Goal: Information Seeking & Learning: Learn about a topic

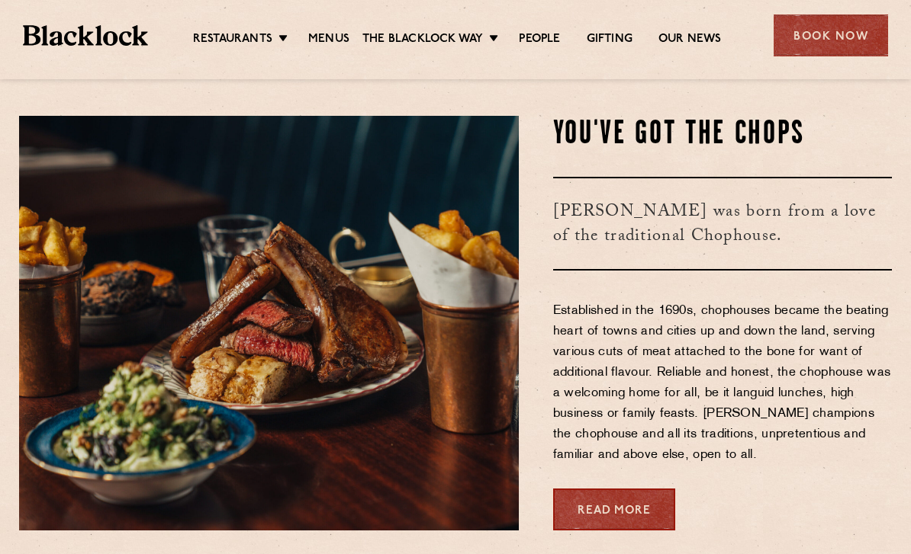
scroll to position [491, 0]
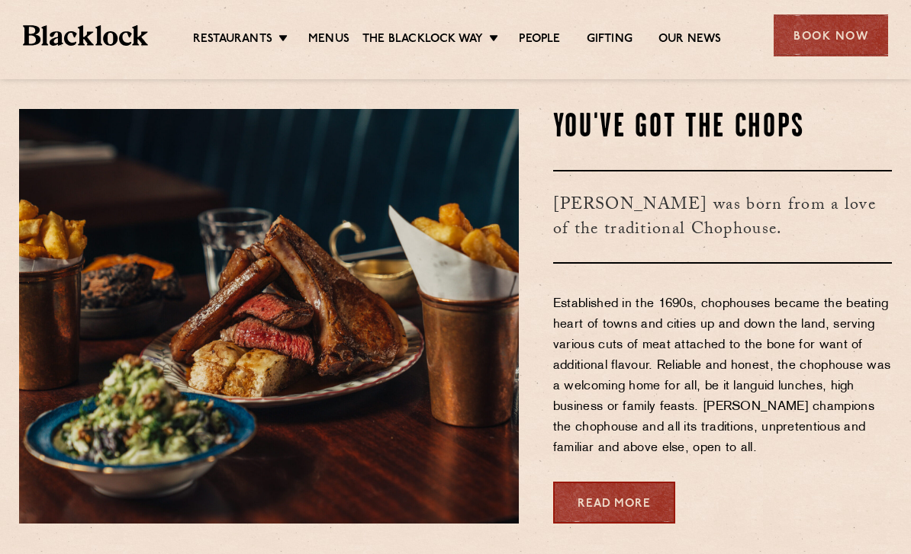
click at [339, 40] on link "Menus" at bounding box center [328, 39] width 41 height 15
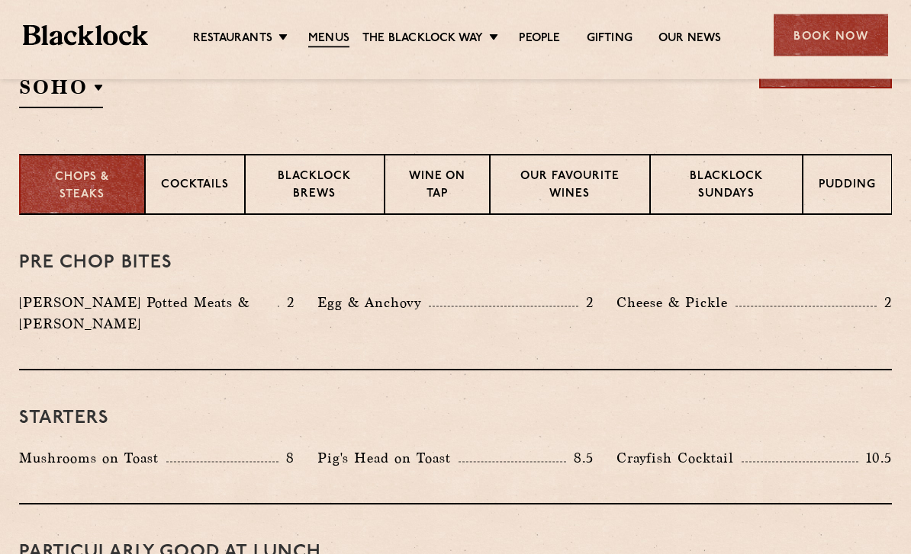
scroll to position [554, 0]
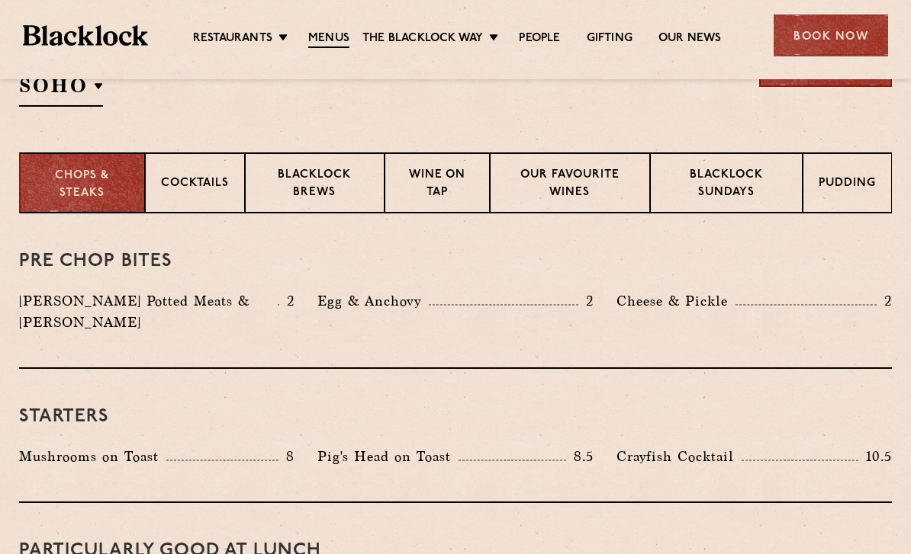
click at [743, 172] on p "Blacklock Sundays" at bounding box center [726, 185] width 120 height 36
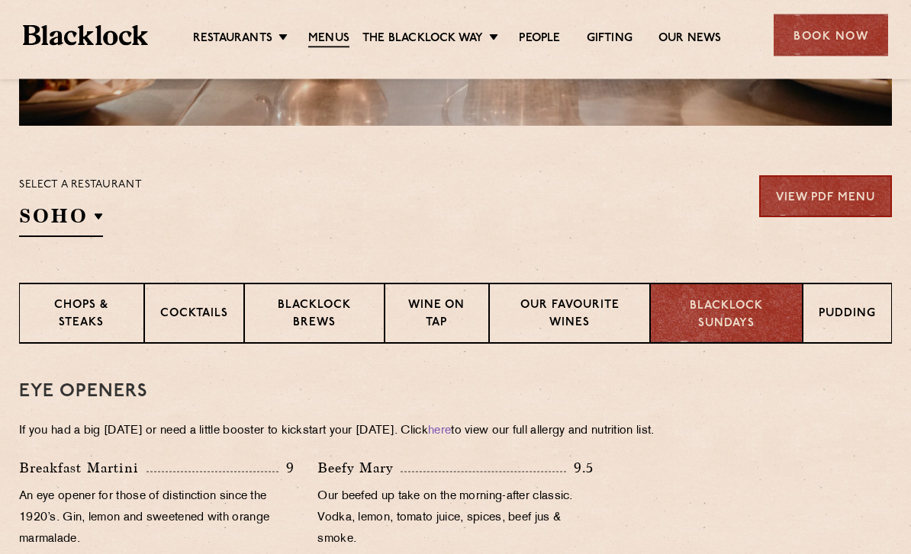
scroll to position [435, 0]
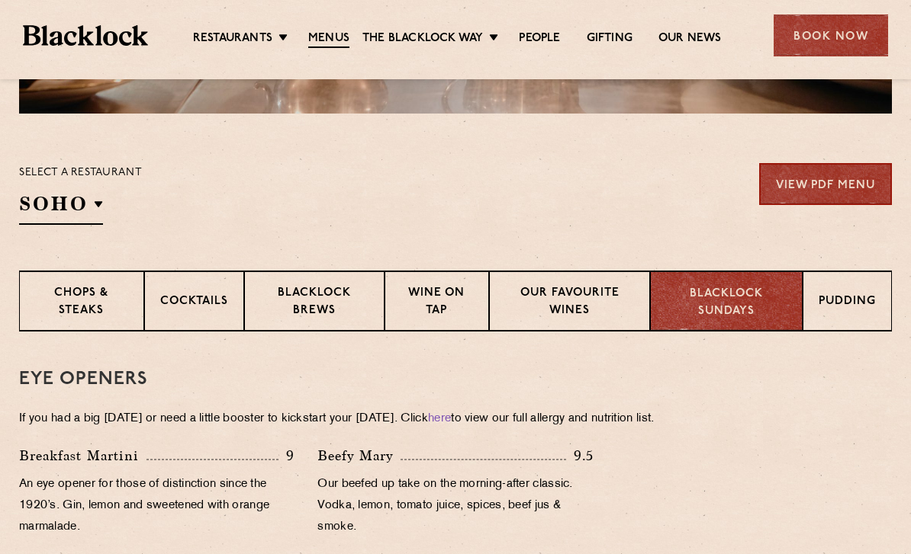
click at [63, 312] on p "Chops & Steaks" at bounding box center [81, 303] width 93 height 36
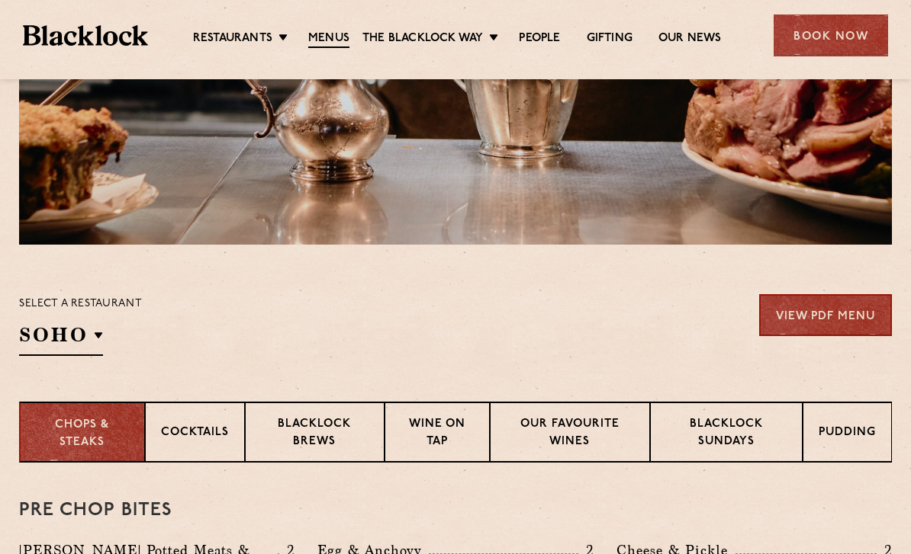
scroll to position [307, 0]
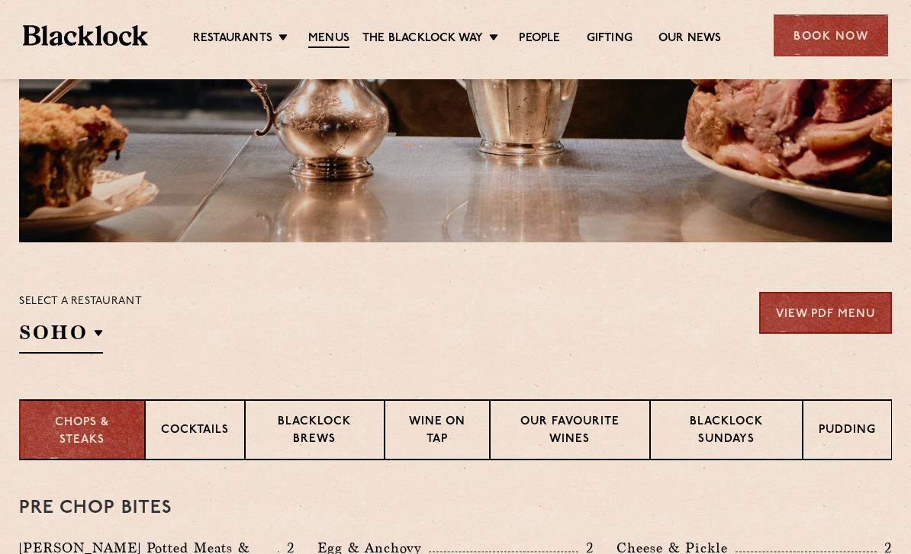
click at [162, 447] on div "Cocktails" at bounding box center [195, 430] width 100 height 61
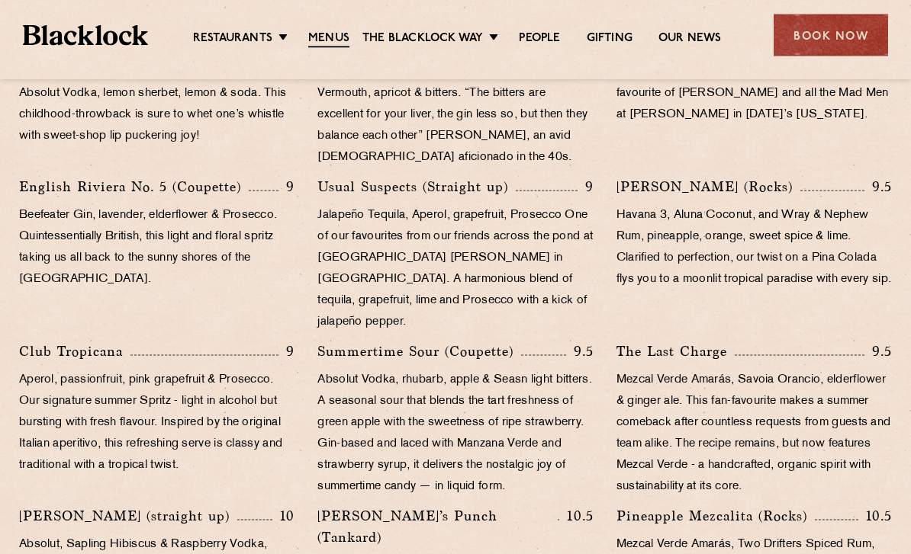
scroll to position [942, 0]
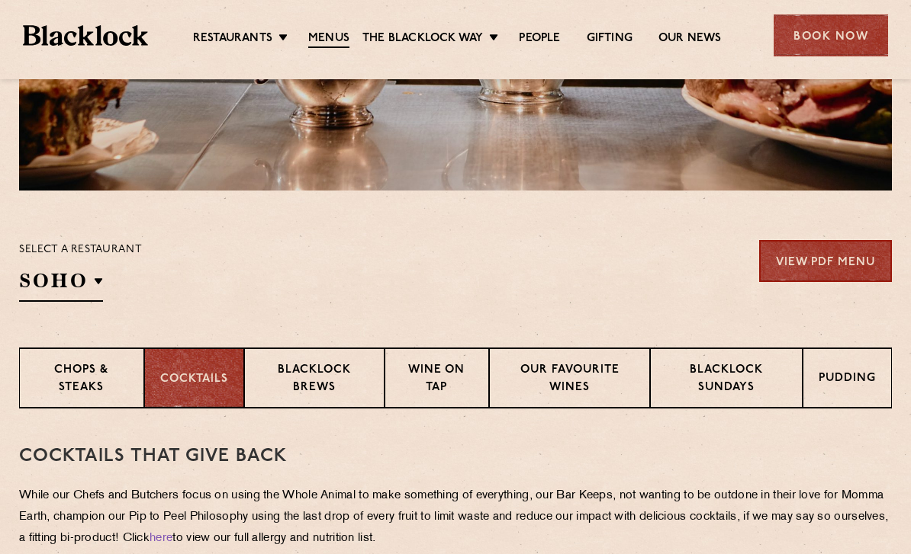
click at [278, 365] on p "Blacklock Brews" at bounding box center [314, 380] width 108 height 36
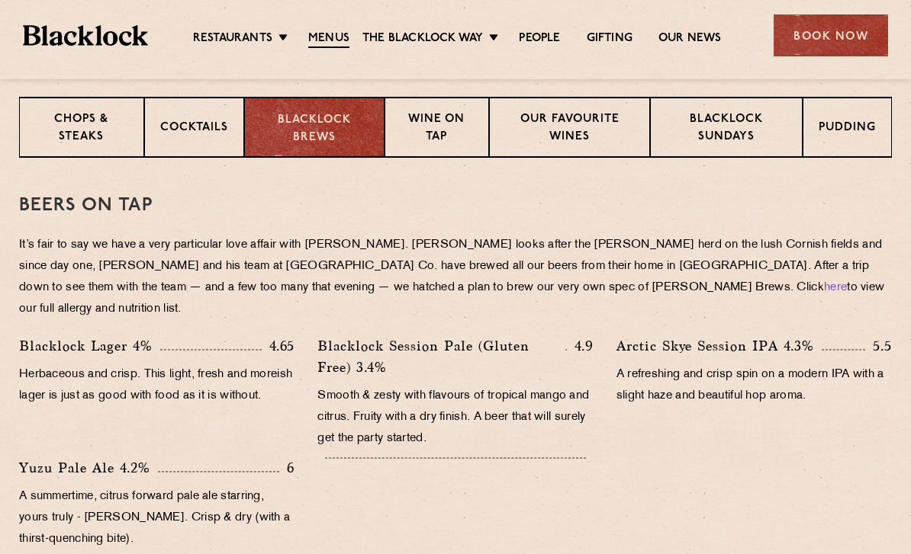
scroll to position [628, 0]
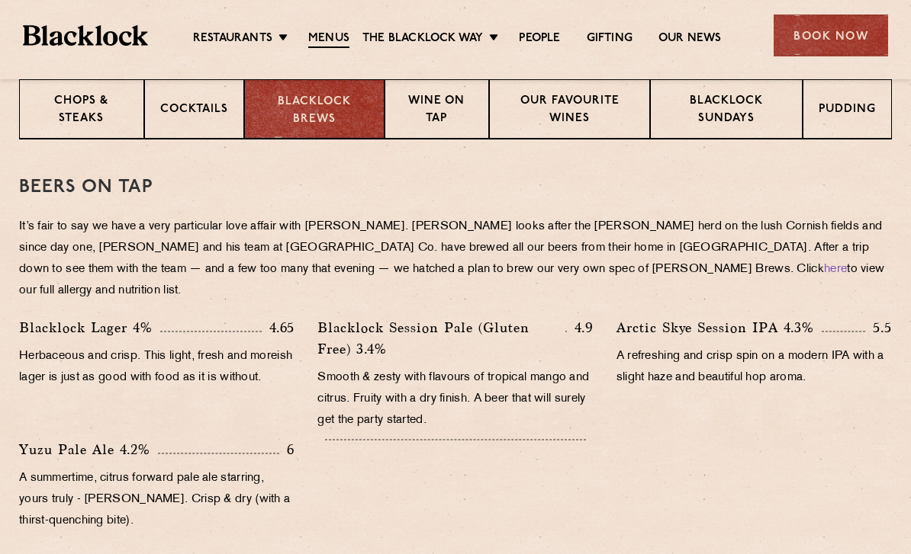
click at [866, 113] on p "Pudding" at bounding box center [846, 110] width 57 height 19
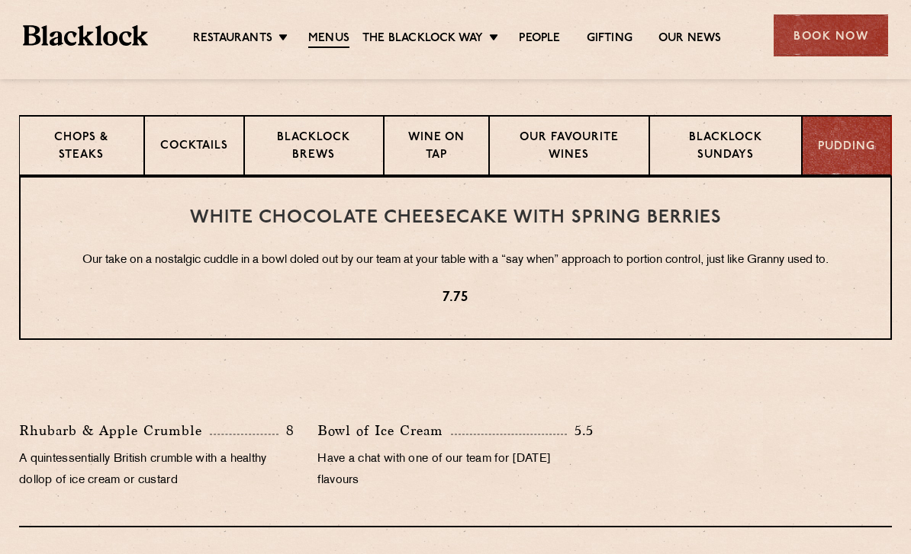
scroll to position [590, 0]
click at [71, 142] on p "Chops & Steaks" at bounding box center [81, 148] width 93 height 36
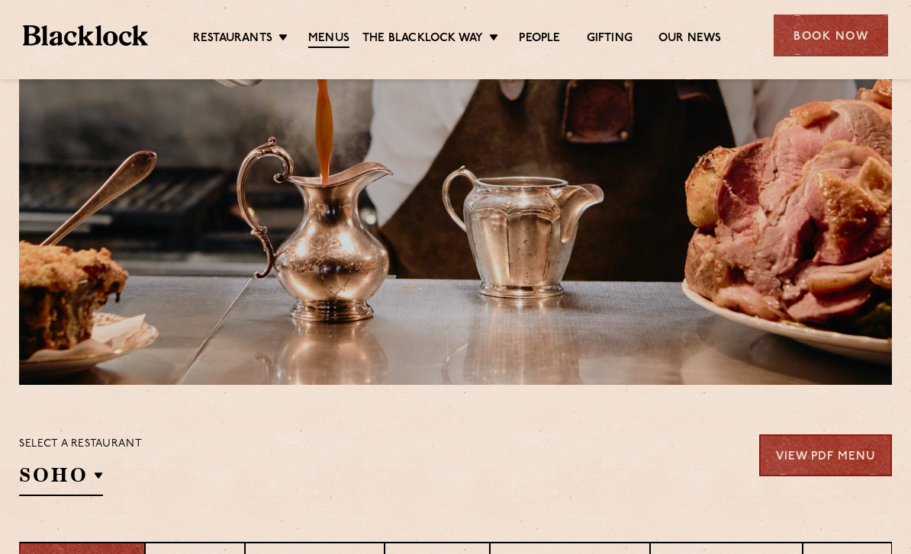
scroll to position [92, 0]
